Goal: Task Accomplishment & Management: Manage account settings

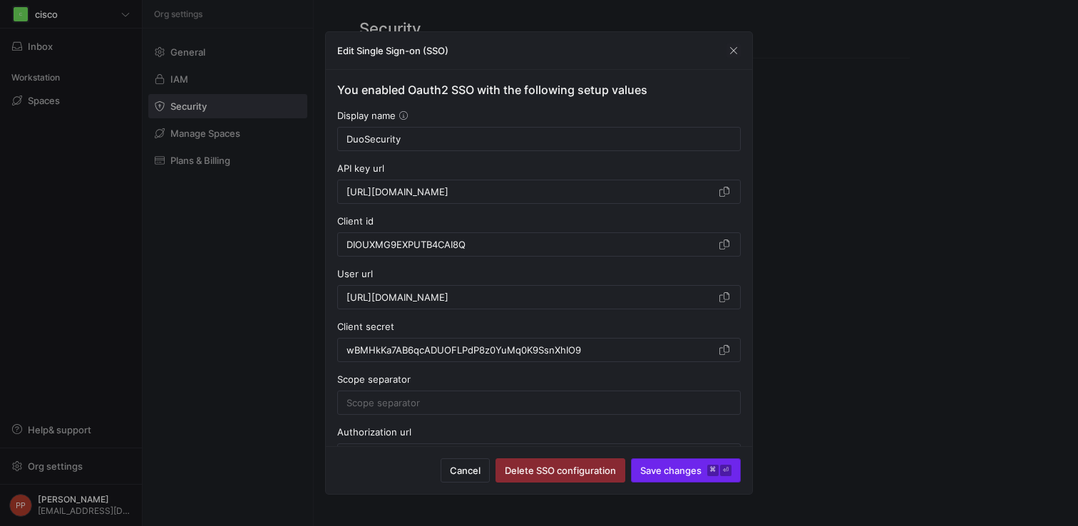
scroll to position [110, 0]
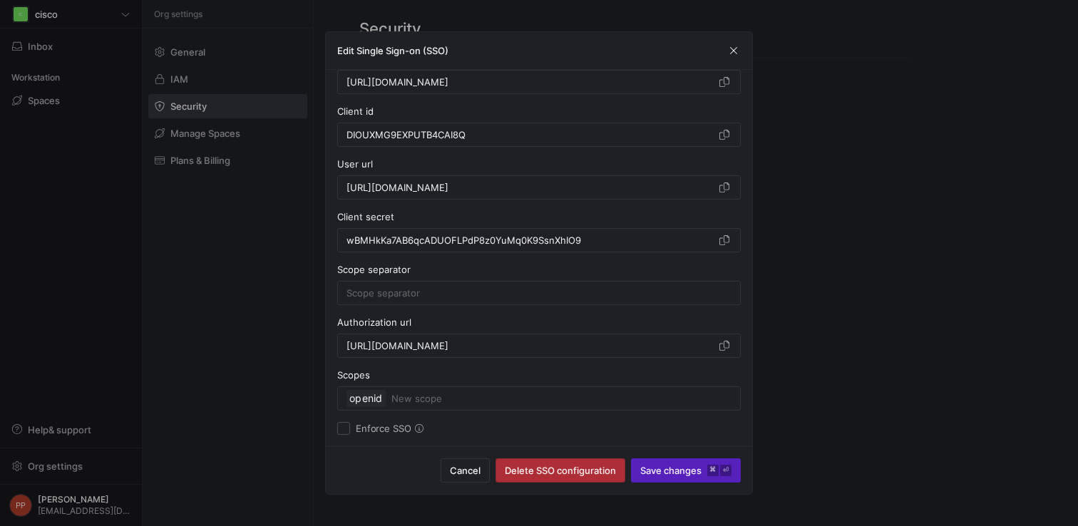
click at [599, 476] on span "button" at bounding box center [560, 470] width 128 height 23
click at [489, 478] on span "button" at bounding box center [465, 470] width 48 height 23
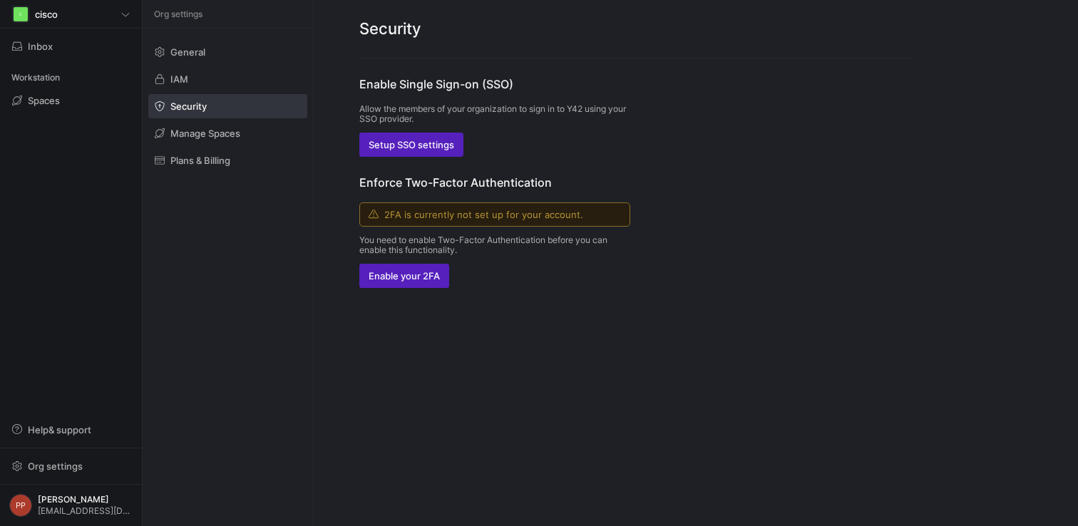
scroll to position [0, 0]
click at [421, 155] on span "button" at bounding box center [411, 144] width 103 height 23
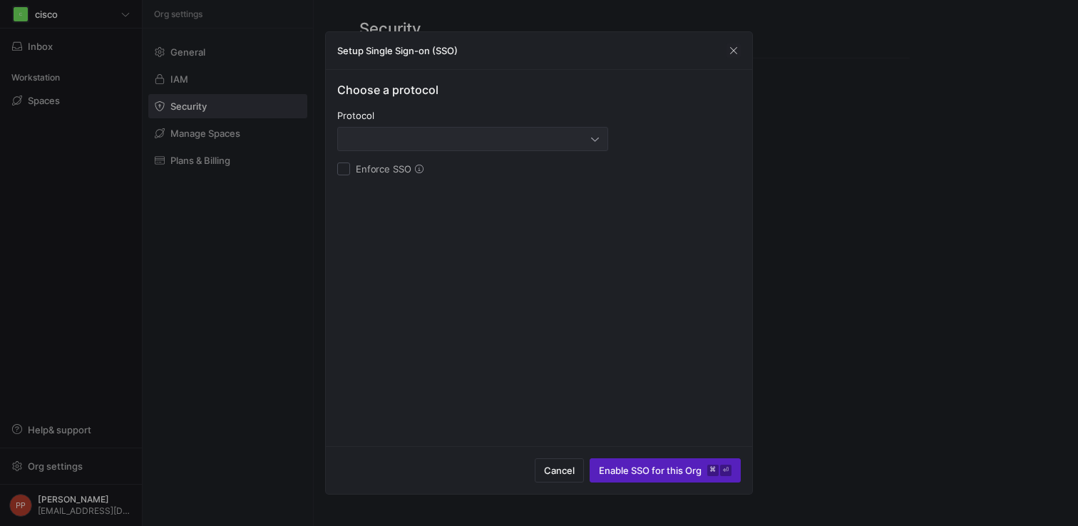
click at [406, 141] on div at bounding box center [469, 138] width 245 height 11
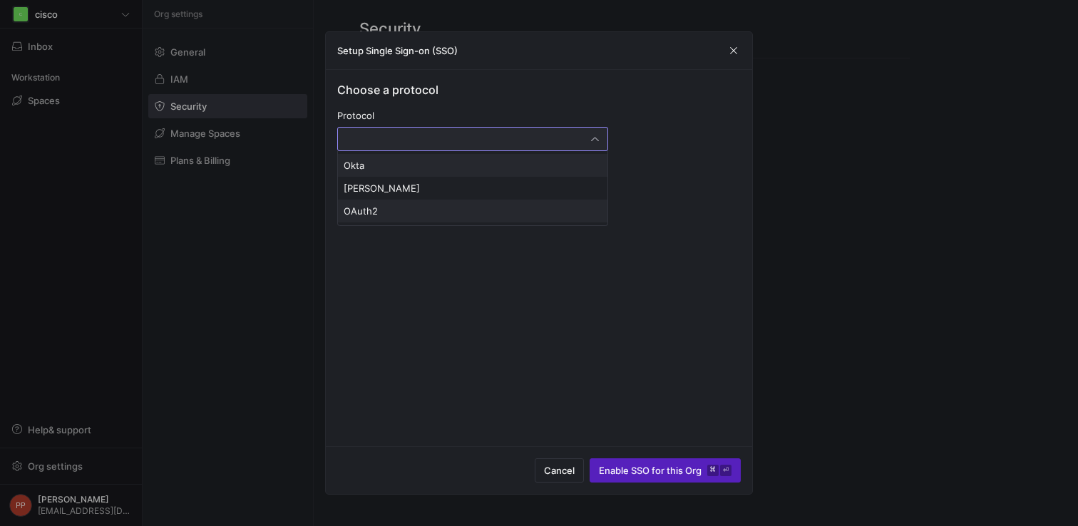
click at [406, 209] on span "OAuth2" at bounding box center [473, 210] width 258 height 11
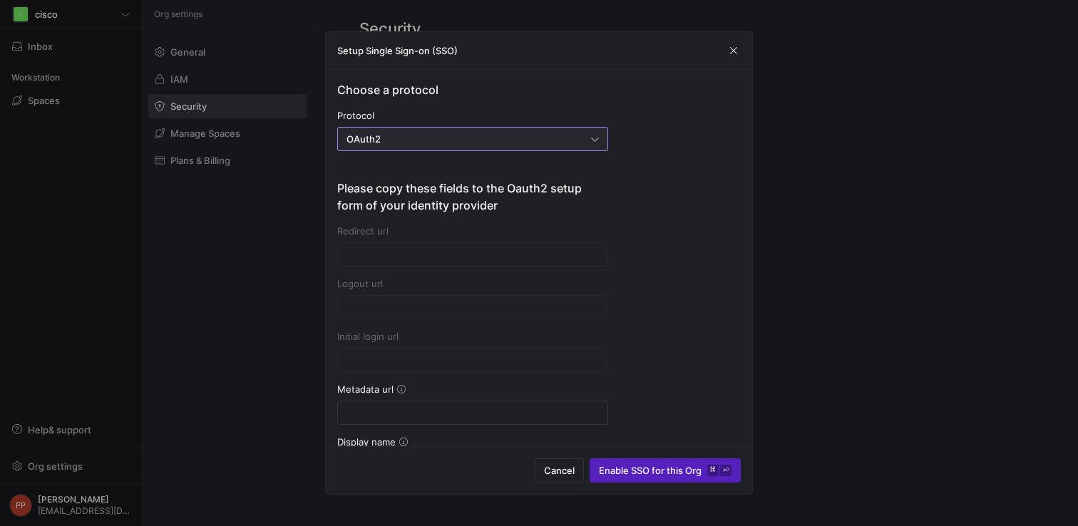
type input "[URL][DOMAIN_NAME]"
click at [595, 258] on span "button" at bounding box center [592, 254] width 14 height 14
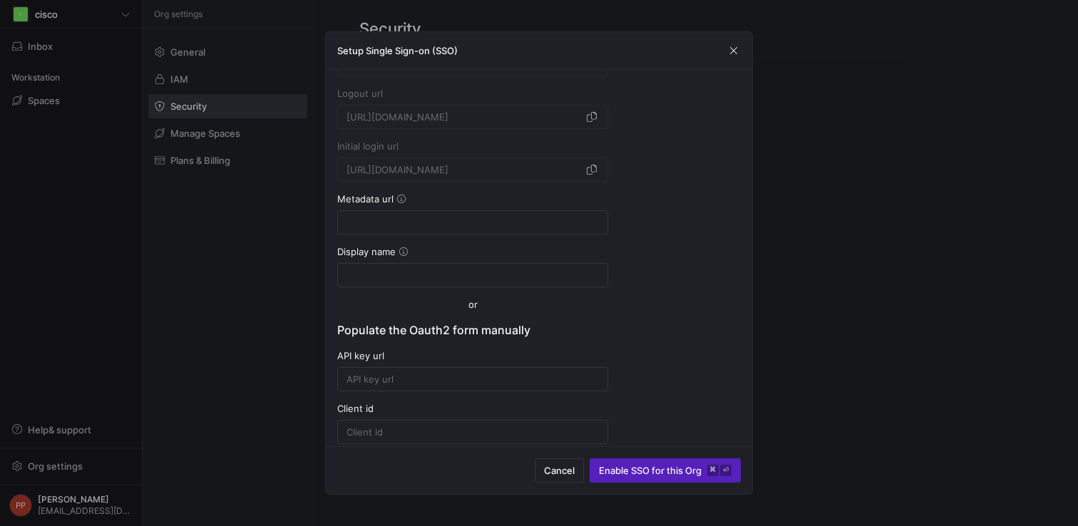
scroll to position [195, 0]
click at [466, 222] on input at bounding box center [473, 217] width 252 height 11
paste input "[URL][DOMAIN_NAME]"
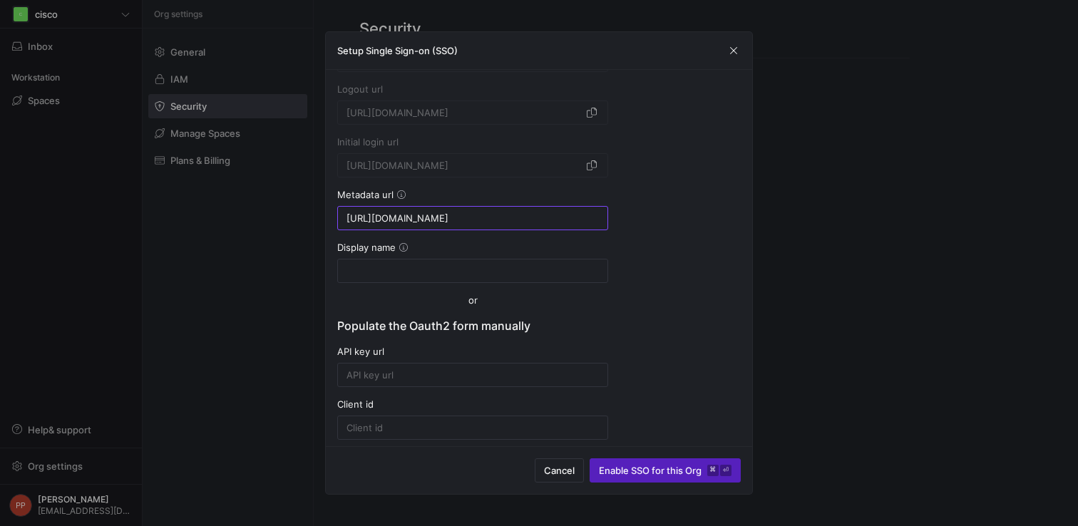
scroll to position [0, 249]
type input "[URL][DOMAIN_NAME]"
click at [488, 281] on div at bounding box center [473, 271] width 252 height 23
click at [488, 277] on div at bounding box center [473, 271] width 252 height 23
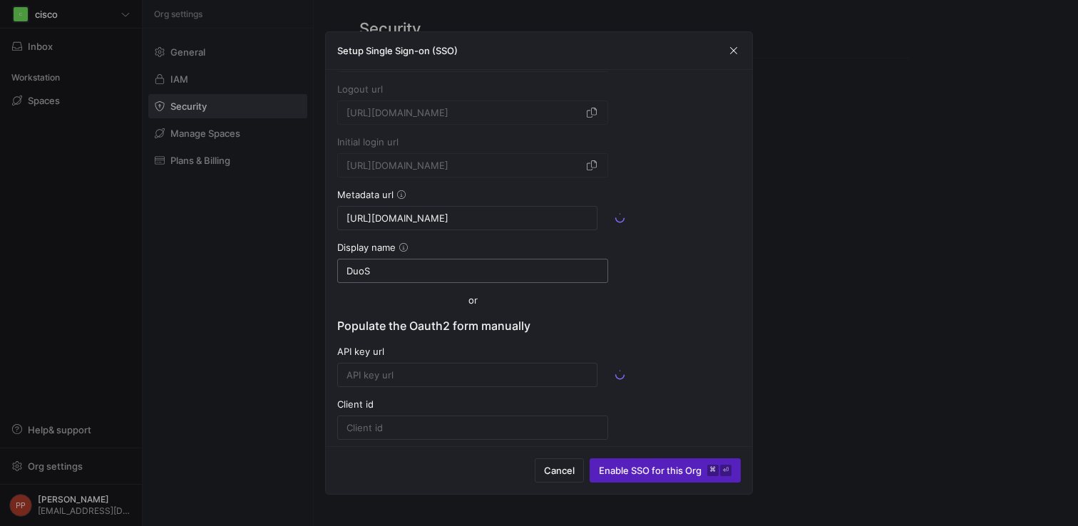
type input "DuoSe"
type input "[URL][DOMAIN_NAME]"
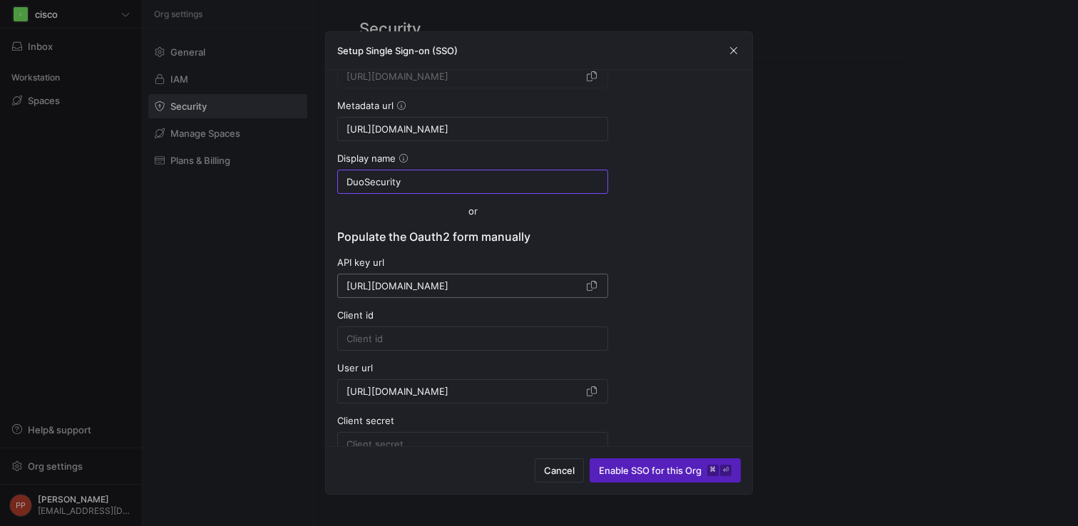
scroll to position [285, 0]
type input "DuoSecurity"
click at [520, 343] on div at bounding box center [473, 337] width 252 height 23
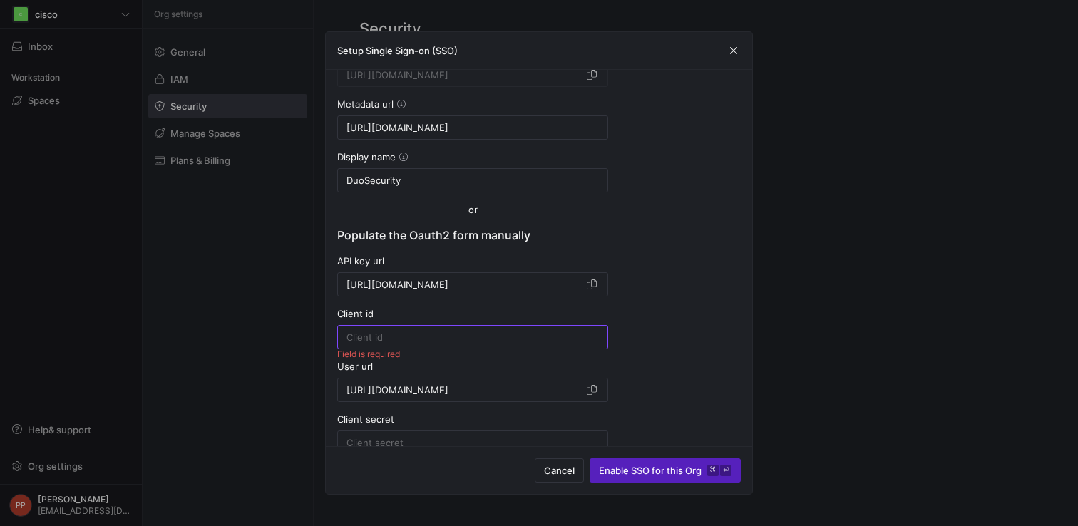
paste input "DIOUXMG9EXPUTB4CAI8Q"
type input "DIOUXMG9EXPUTB4CAI8Q"
click at [399, 428] on div "Client secret" at bounding box center [472, 434] width 271 height 41
click at [399, 431] on div at bounding box center [472, 443] width 271 height 24
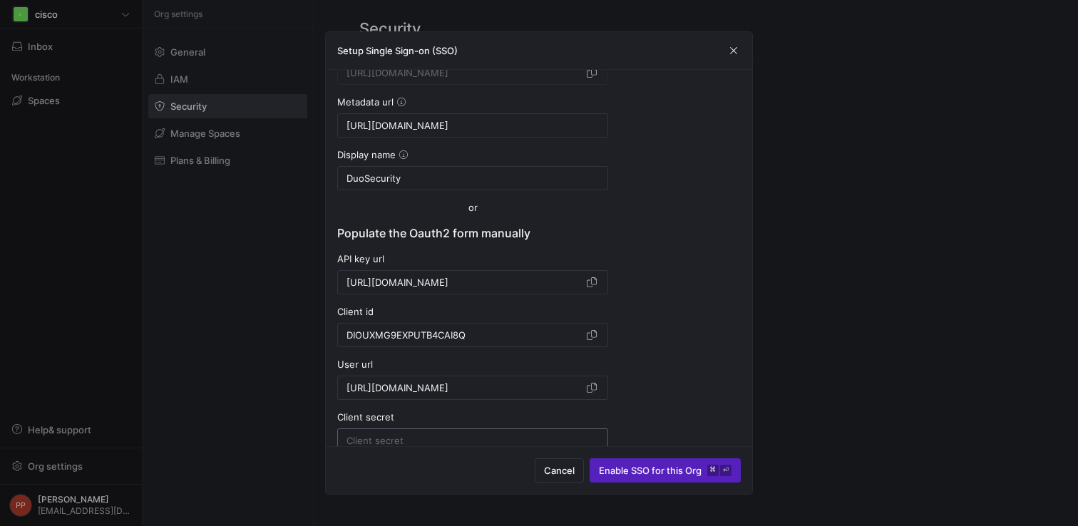
paste input "wBMHkKa7AB6qcADUOFLPdP8z0YuMq0K9SsnXhIO9"
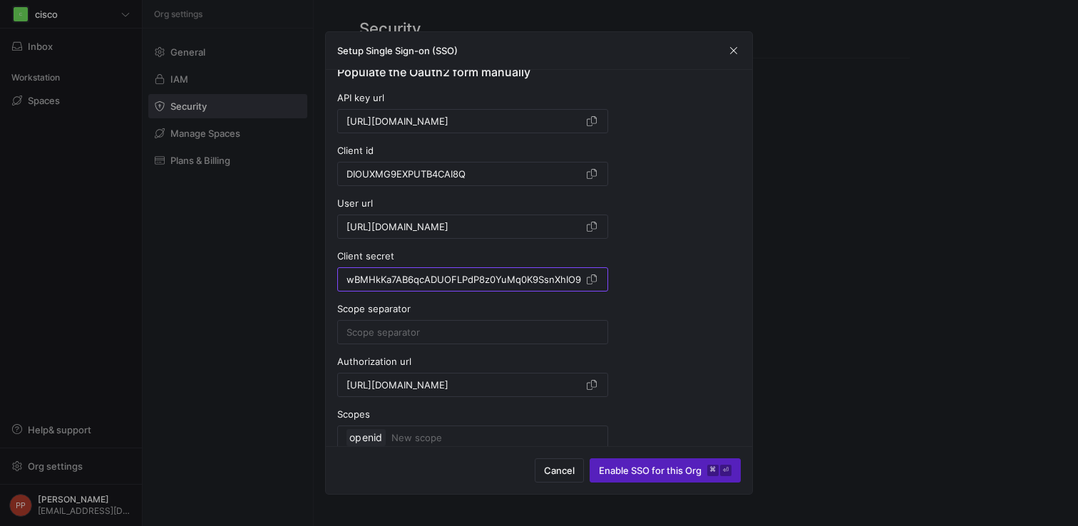
scroll to position [467, 0]
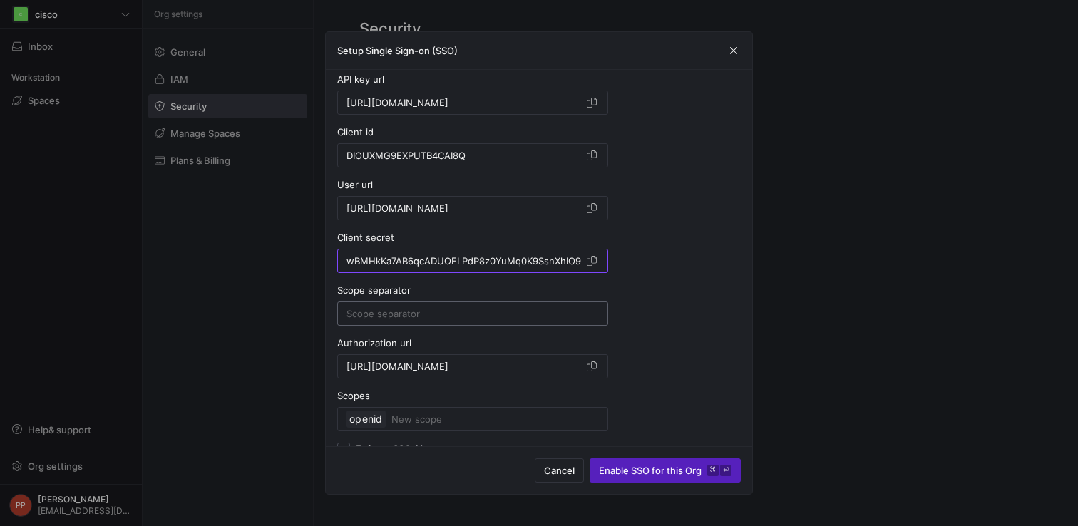
type input "wBMHkKa7AB6qcADUOFLPdP8z0YuMq0K9SsnXhIO9"
click at [512, 314] on input at bounding box center [473, 313] width 252 height 11
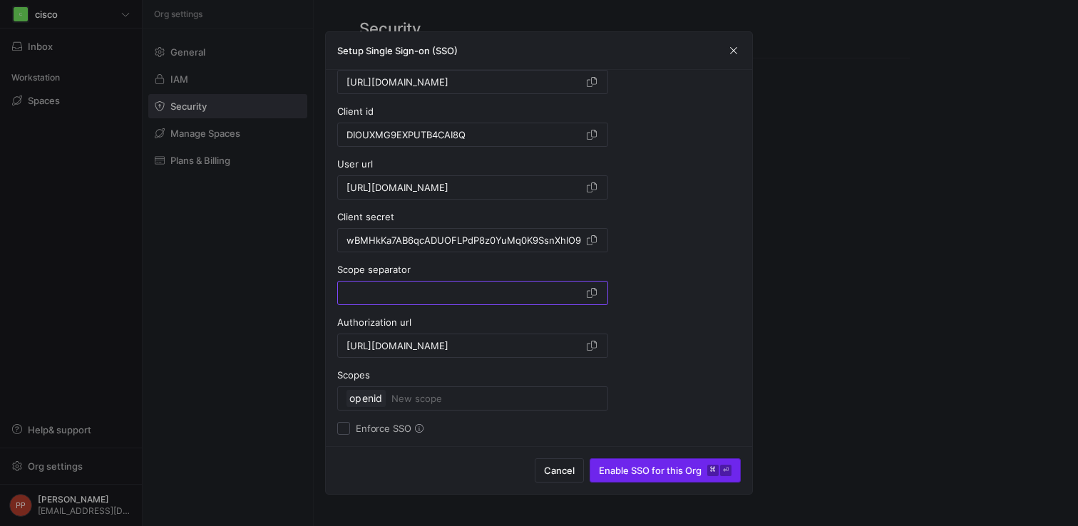
click at [650, 481] on span "submit" at bounding box center [665, 470] width 150 height 23
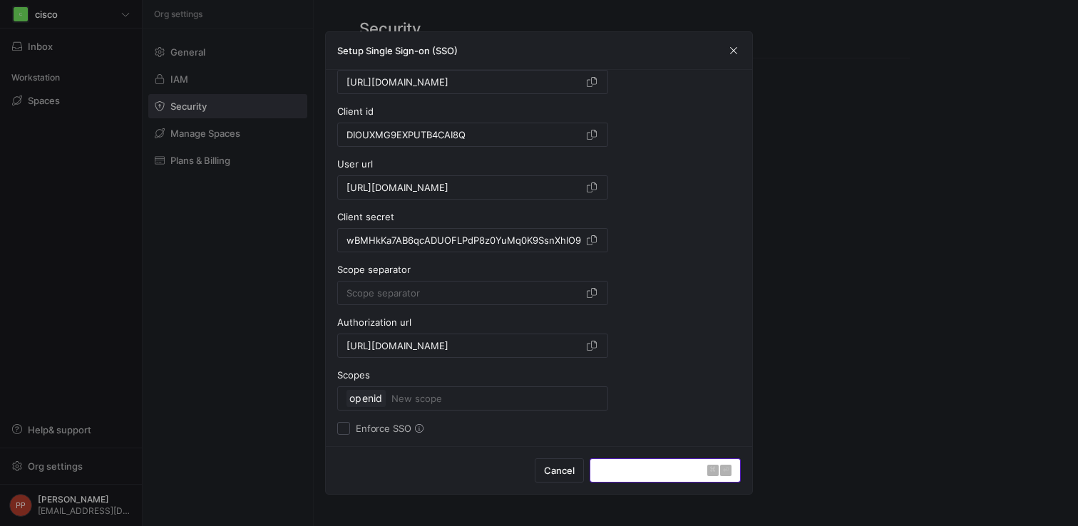
scroll to position [0, 0]
